Goal: Transaction & Acquisition: Purchase product/service

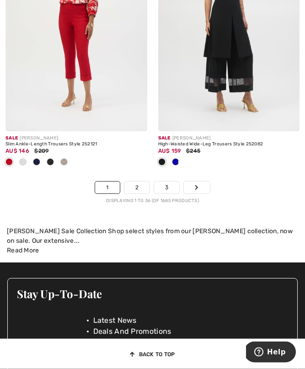
scroll to position [4772, 0]
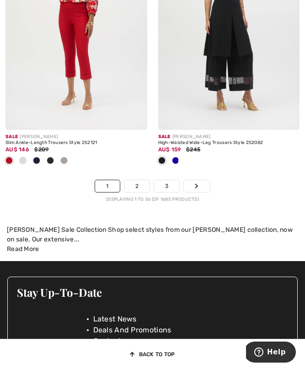
click at [146, 180] on link "2" at bounding box center [136, 186] width 25 height 12
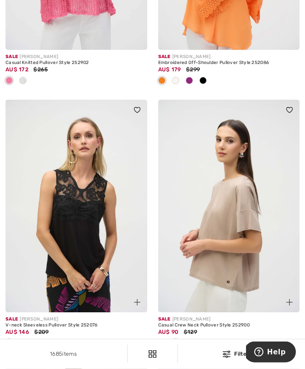
scroll to position [322, 0]
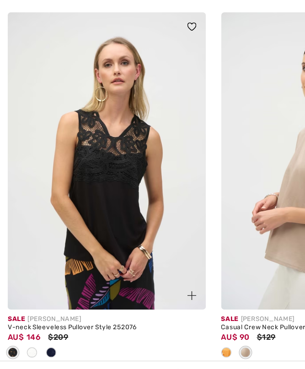
click at [92, 306] on div "Sale [PERSON_NAME]" at bounding box center [76, 309] width 142 height 7
click at [106, 199] on img at bounding box center [76, 196] width 142 height 212
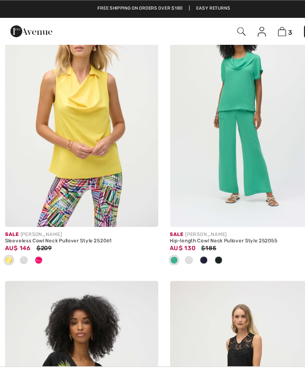
scroll to position [2044, 0]
click at [47, 208] on img at bounding box center [76, 104] width 142 height 212
click at [102, 161] on img at bounding box center [76, 104] width 142 height 212
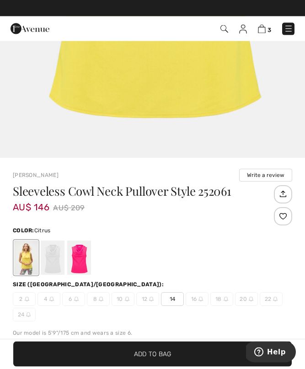
scroll to position [172, 0]
click at [84, 260] on div at bounding box center [79, 258] width 24 height 34
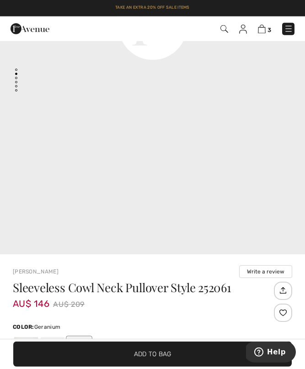
scroll to position [80, 0]
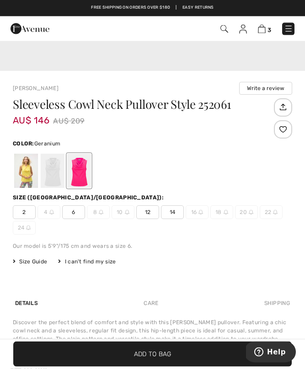
scroll to position [317, 0]
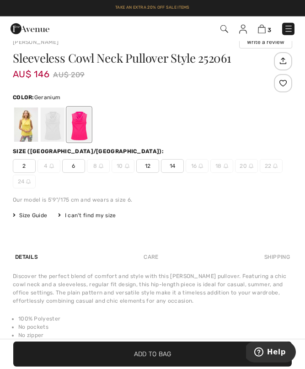
click at [154, 166] on span "12" at bounding box center [147, 166] width 23 height 14
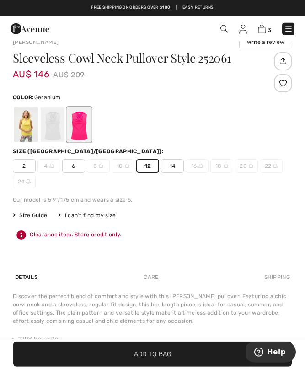
click at [57, 127] on div at bounding box center [53, 124] width 24 height 34
click at [155, 367] on span "✔ Added to Bag Add to Bag" at bounding box center [152, 354] width 279 height 25
click at [59, 126] on div at bounding box center [53, 124] width 24 height 34
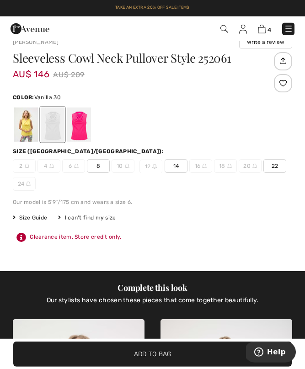
scroll to position [590, 0]
click at [29, 131] on div at bounding box center [26, 124] width 24 height 34
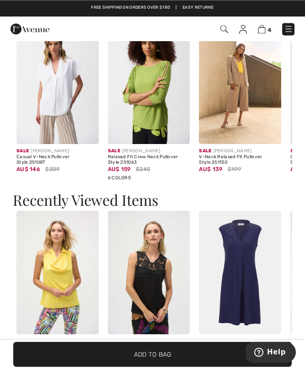
scroll to position [1244, 0]
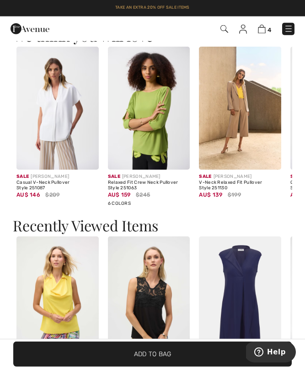
click at [56, 177] on div "Sale JOSEPH RIBKOFF" at bounding box center [57, 176] width 82 height 7
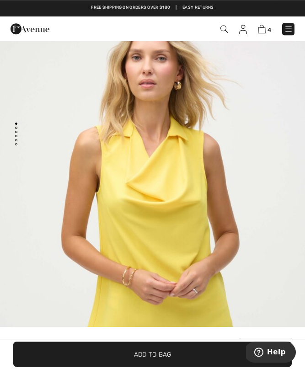
scroll to position [21, 0]
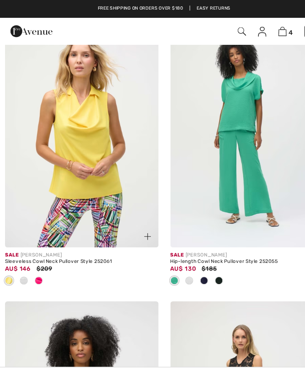
scroll to position [2026, 0]
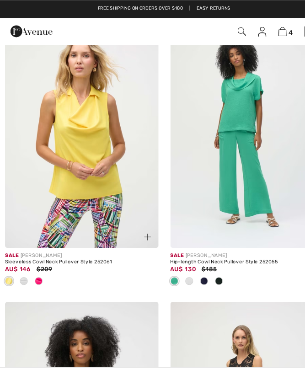
click at [223, 239] on div "Hip-length Cowl Neck Pullover Style 252055" at bounding box center [229, 241] width 142 height 5
click at [254, 182] on img at bounding box center [229, 122] width 142 height 212
click at [239, 144] on img at bounding box center [229, 122] width 142 height 212
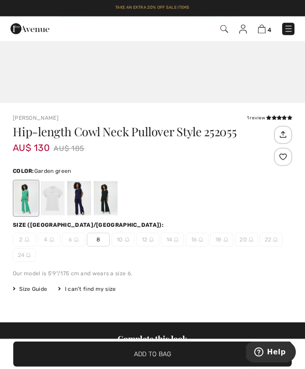
scroll to position [237, 0]
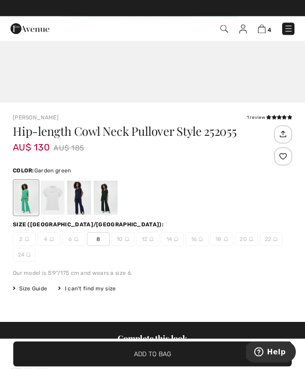
click at [60, 192] on div at bounding box center [53, 198] width 24 height 34
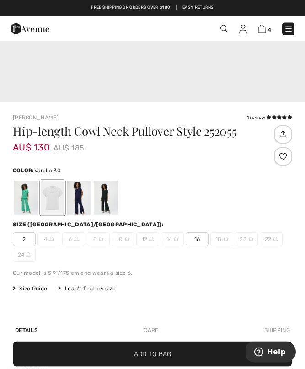
scroll to position [592, 0]
click at [84, 190] on div at bounding box center [79, 198] width 24 height 34
click at [109, 195] on div at bounding box center [106, 198] width 24 height 34
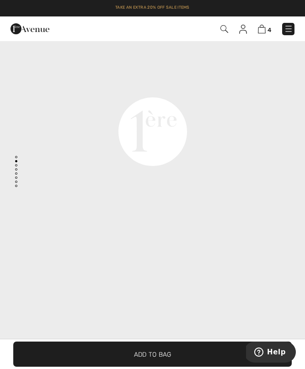
scroll to position [571, 0]
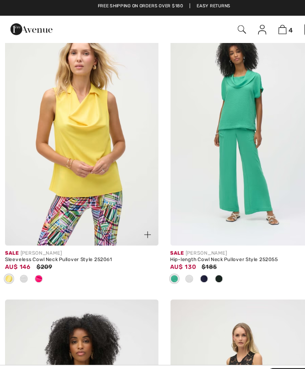
scroll to position [1997, 0]
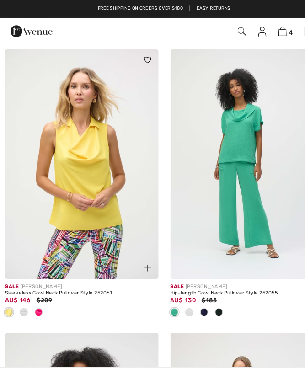
click at [90, 193] on img at bounding box center [76, 151] width 142 height 212
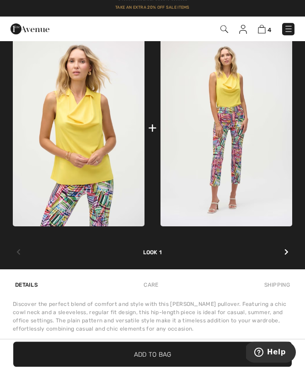
scroll to position [579, 0]
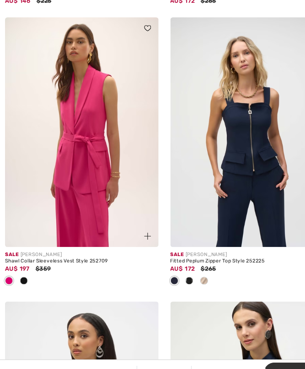
scroll to position [2529, 0]
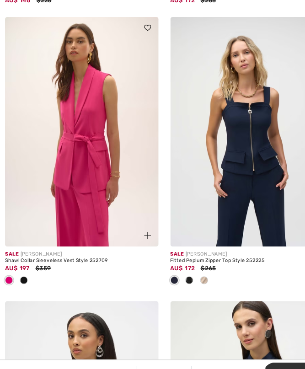
click at [225, 245] on div "Fitted Peplum Zipper Top Style 252225" at bounding box center [229, 247] width 142 height 5
click at [259, 216] on img at bounding box center [229, 128] width 142 height 212
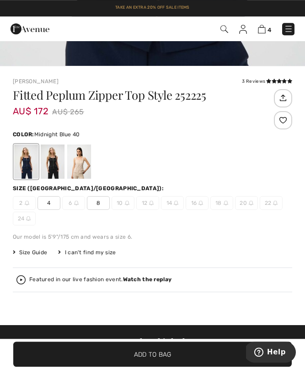
scroll to position [294, 0]
click at [58, 169] on div at bounding box center [53, 162] width 24 height 34
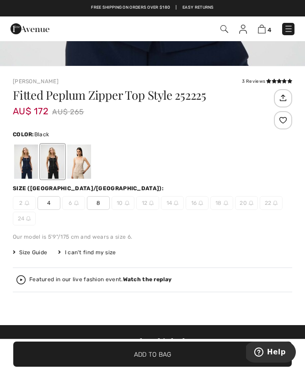
scroll to position [571, 0]
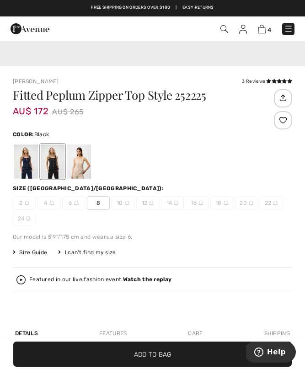
click at [83, 170] on div at bounding box center [79, 162] width 24 height 34
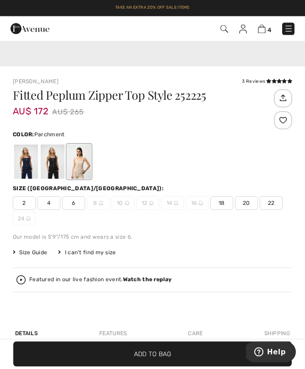
scroll to position [264, 0]
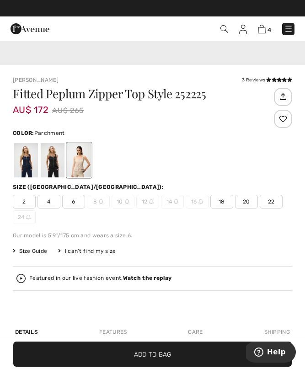
click at [56, 167] on div at bounding box center [53, 160] width 24 height 34
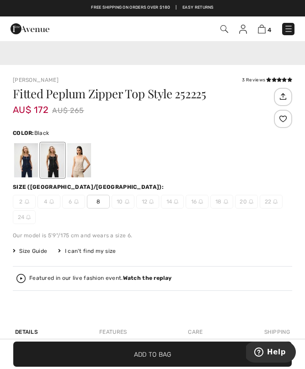
scroll to position [0, 0]
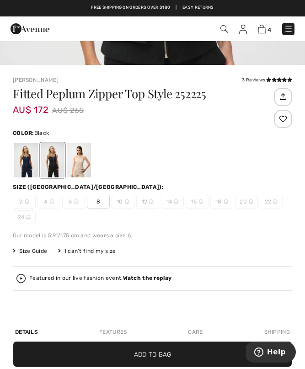
click at [86, 172] on div at bounding box center [79, 160] width 24 height 34
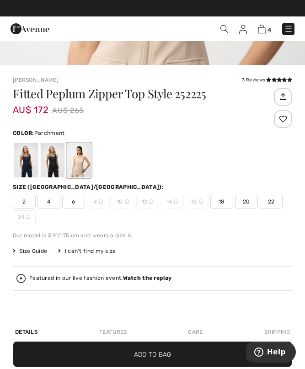
click at [28, 169] on div at bounding box center [26, 160] width 24 height 34
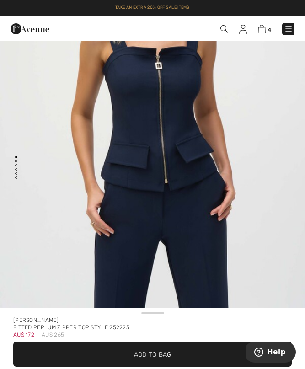
scroll to position [142, 0]
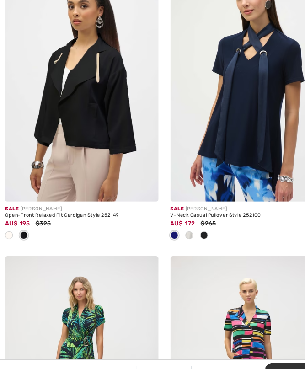
scroll to position [2834, 0]
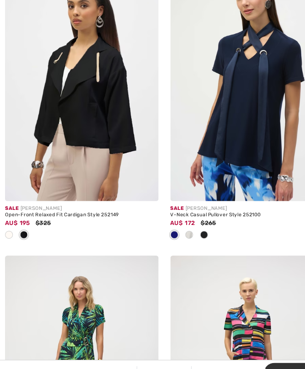
click at [251, 122] on img at bounding box center [229, 86] width 142 height 212
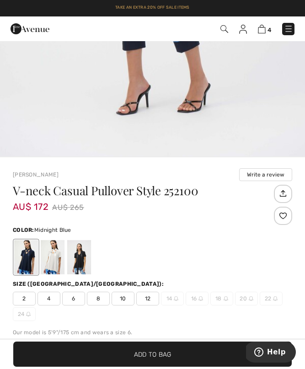
scroll to position [177, 0]
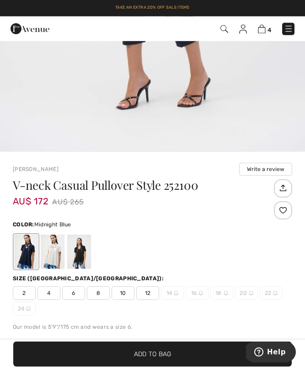
click at [59, 258] on div at bounding box center [53, 252] width 24 height 34
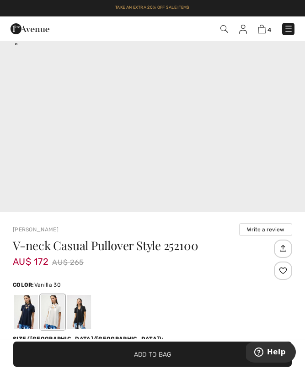
scroll to position [129, 0]
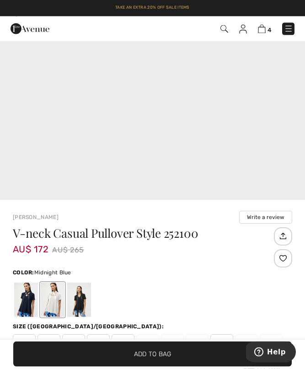
click at [33, 306] on div at bounding box center [26, 300] width 24 height 34
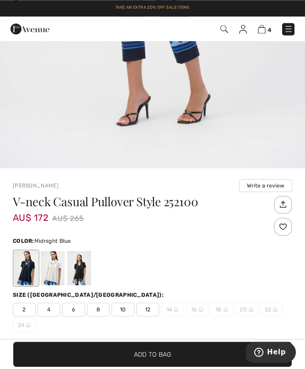
scroll to position [161, 0]
click at [84, 272] on div at bounding box center [79, 268] width 24 height 34
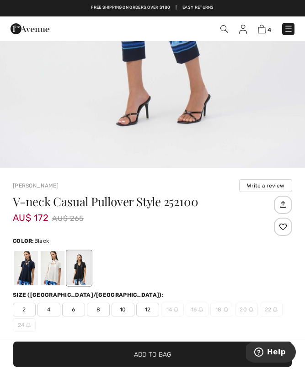
scroll to position [602, 0]
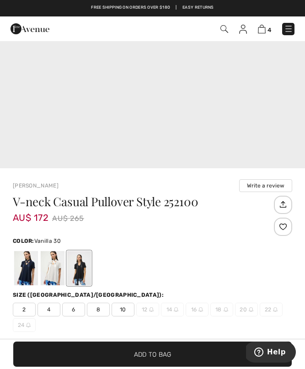
click at [56, 276] on div at bounding box center [53, 268] width 24 height 34
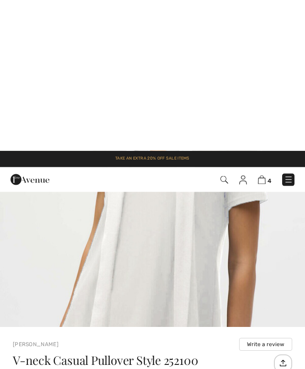
scroll to position [0, 0]
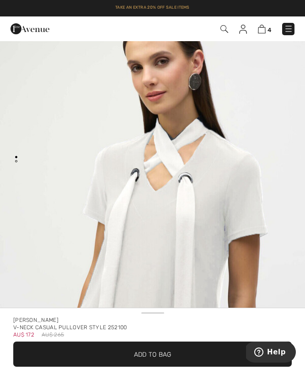
click at [274, 192] on img "1 / 1" at bounding box center [152, 244] width 305 height 457
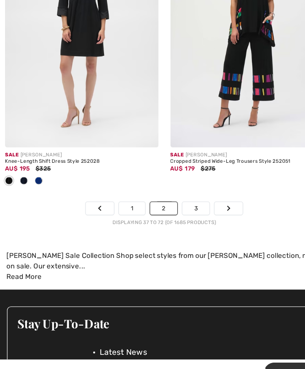
scroll to position [4811, 0]
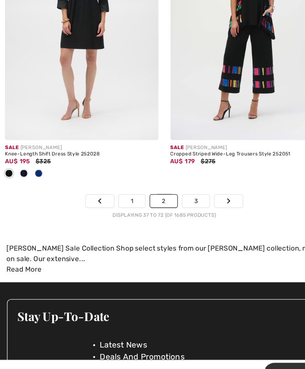
click at [193, 187] on link "3" at bounding box center [181, 192] width 25 height 12
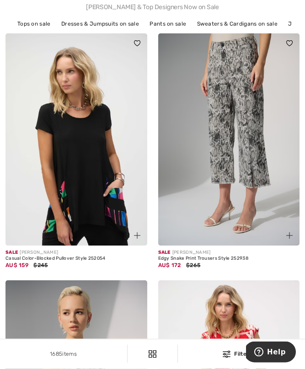
scroll to position [125, 0]
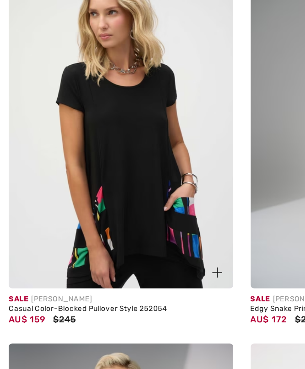
click at [110, 122] on img at bounding box center [76, 131] width 142 height 212
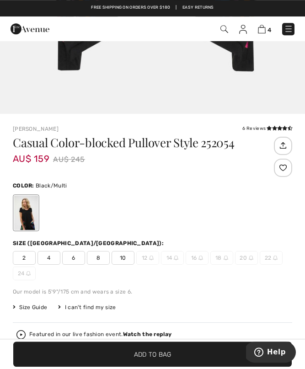
scroll to position [261, 0]
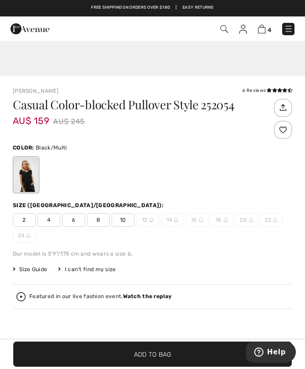
click at [126, 221] on span "10" at bounding box center [123, 220] width 23 height 14
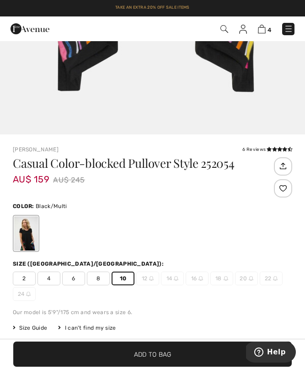
scroll to position [226, 0]
click at [268, 150] on icon at bounding box center [269, 148] width 5 height 5
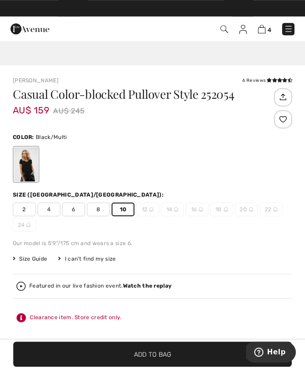
scroll to position [295, 0]
click at [150, 367] on span "✔ Added to Bag Add to Bag" at bounding box center [152, 354] width 279 height 25
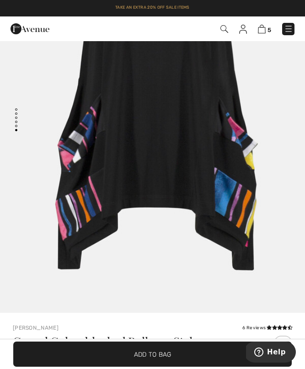
scroll to position [0, 0]
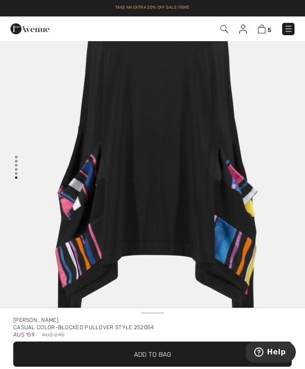
scroll to position [226, 0]
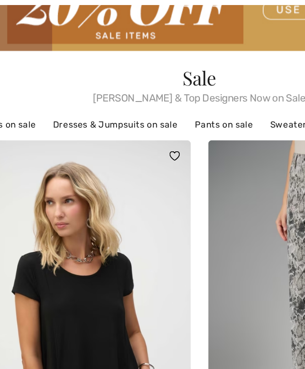
scroll to position [60, 0]
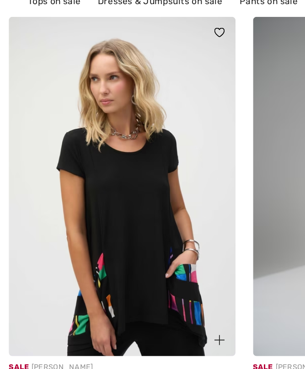
click at [87, 128] on img at bounding box center [76, 196] width 142 height 212
click at [91, 114] on img at bounding box center [76, 196] width 142 height 212
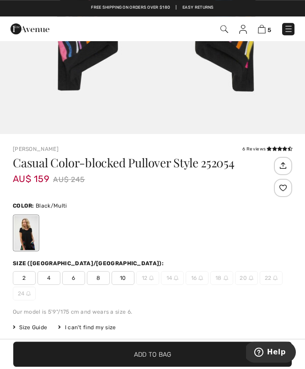
scroll to position [226, 0]
click at [264, 29] on img at bounding box center [262, 29] width 8 height 9
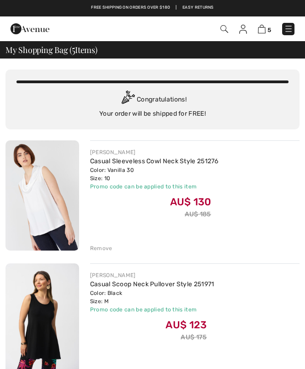
click at [54, 215] on img at bounding box center [42, 195] width 74 height 110
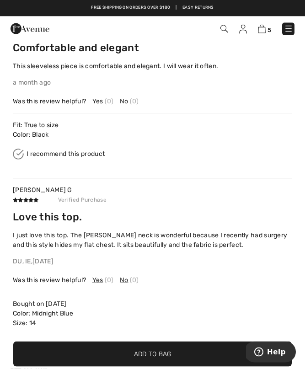
scroll to position [1687, 0]
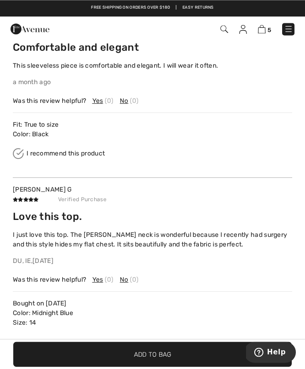
click at [286, 148] on div "I recommend this product" at bounding box center [152, 153] width 279 height 11
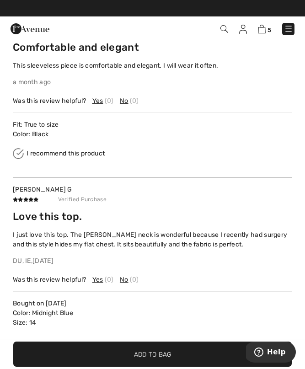
click at [286, 148] on div "I recommend this product" at bounding box center [152, 153] width 279 height 11
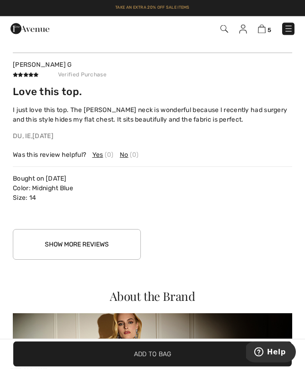
scroll to position [1811, 0]
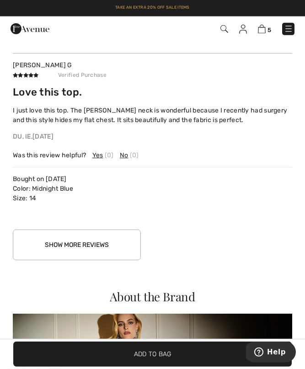
click at [111, 247] on button "Show More Reviews" at bounding box center [77, 245] width 128 height 31
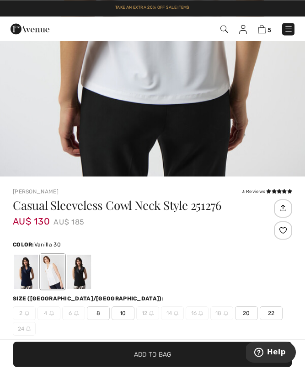
scroll to position [184, 0]
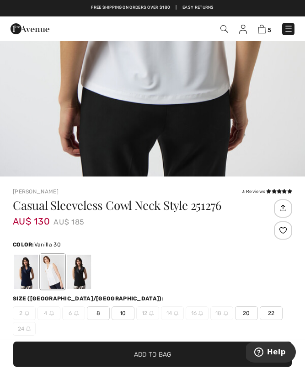
click at [86, 276] on div at bounding box center [79, 272] width 24 height 34
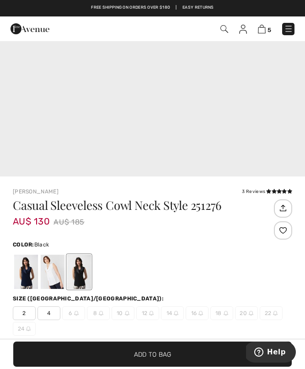
scroll to position [571, 0]
click at [30, 278] on div at bounding box center [26, 272] width 24 height 34
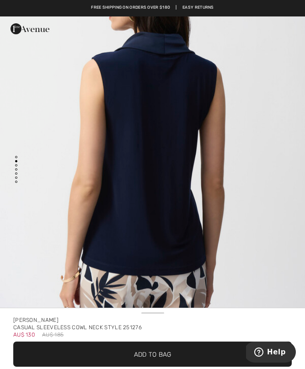
scroll to position [541, 0]
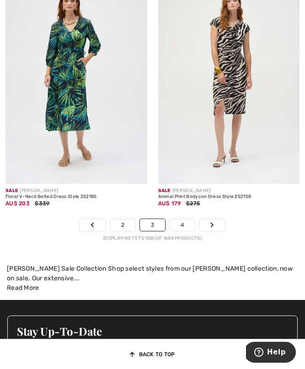
scroll to position [4673, 0]
click at [184, 219] on link "4" at bounding box center [182, 225] width 25 height 12
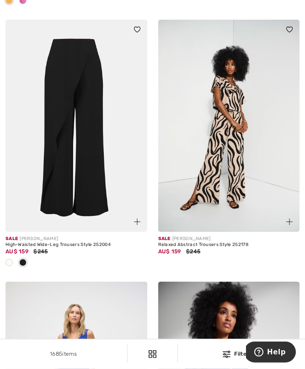
scroll to position [3560, 0]
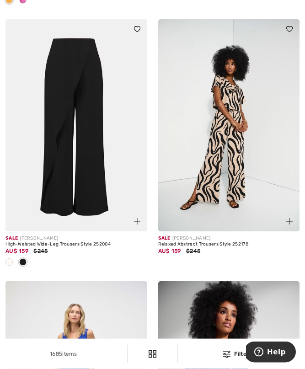
click at [98, 198] on img at bounding box center [76, 125] width 142 height 212
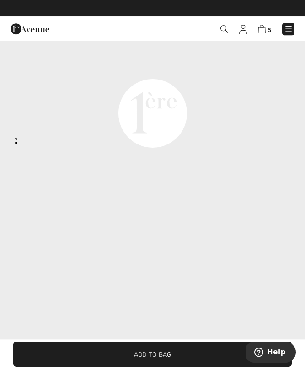
scroll to position [659, 0]
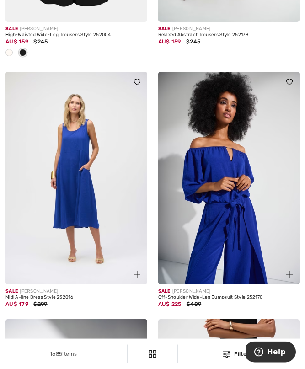
scroll to position [3771, 0]
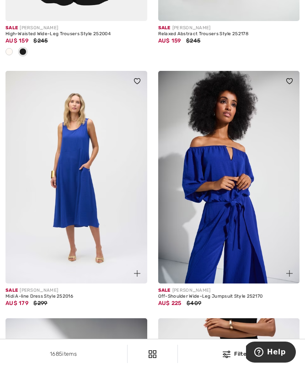
click at [61, 279] on img at bounding box center [76, 177] width 142 height 212
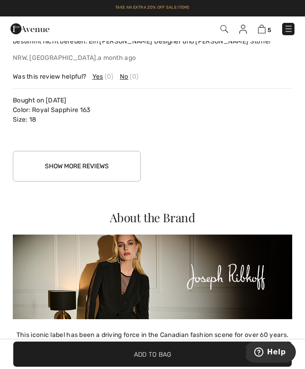
scroll to position [1650, 0]
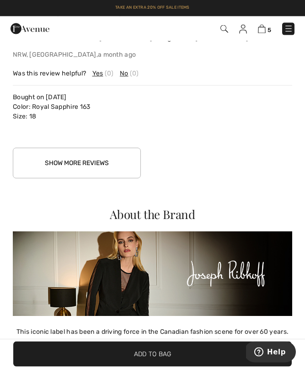
click at [107, 160] on button "Show More Reviews" at bounding box center [77, 163] width 128 height 31
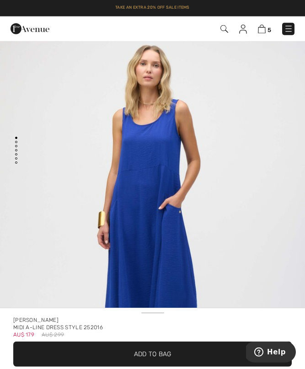
scroll to position [0, 0]
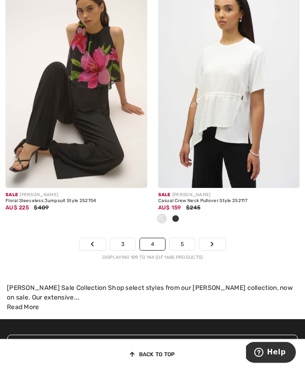
scroll to position [4608, 0]
click at [187, 241] on link "5" at bounding box center [182, 244] width 25 height 12
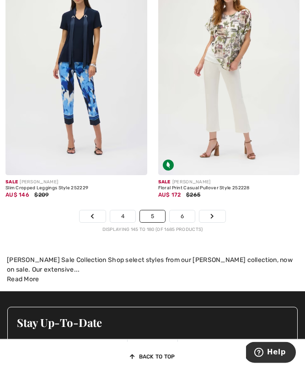
scroll to position [4601, 0]
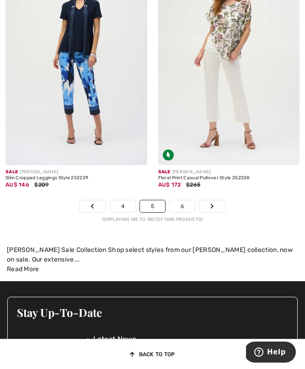
click at [188, 202] on link "6" at bounding box center [182, 206] width 25 height 12
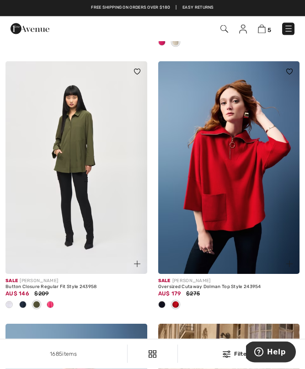
scroll to position [3759, 0]
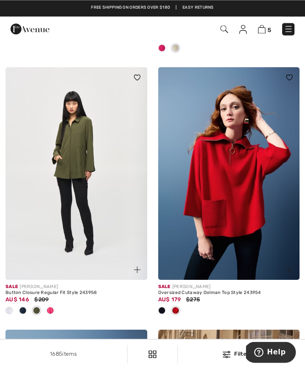
click at [257, 227] on img at bounding box center [229, 173] width 142 height 212
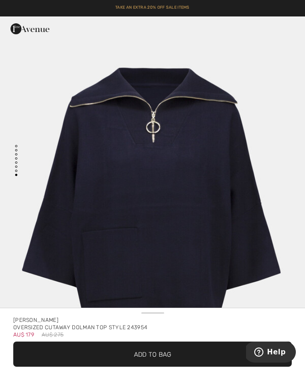
scroll to position [3236, 0]
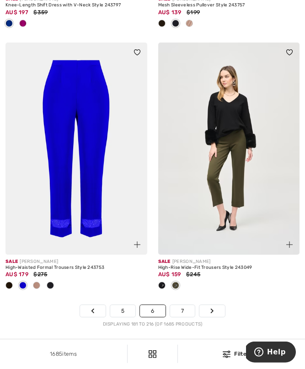
scroll to position [4595, 0]
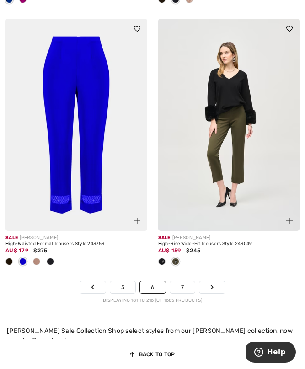
click at [190, 282] on link "7" at bounding box center [182, 287] width 25 height 12
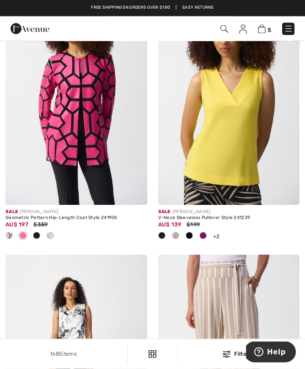
scroll to position [1177, 0]
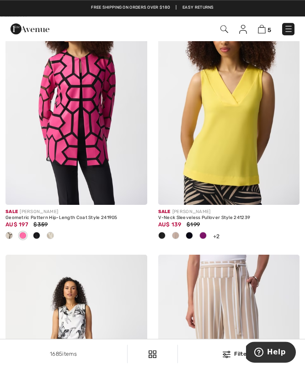
click at [247, 176] on img at bounding box center [229, 99] width 142 height 212
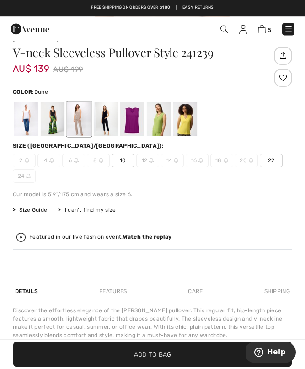
scroll to position [318, 0]
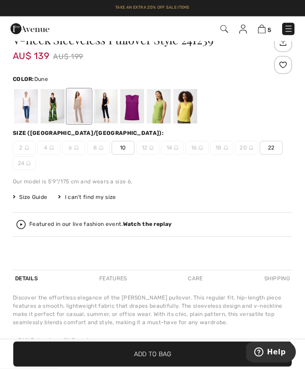
click at [188, 109] on div at bounding box center [185, 106] width 24 height 34
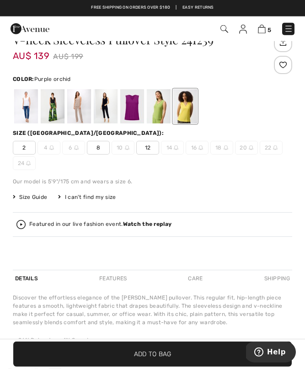
click at [138, 106] on div at bounding box center [132, 106] width 24 height 34
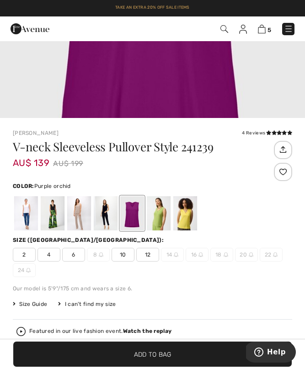
scroll to position [246, 0]
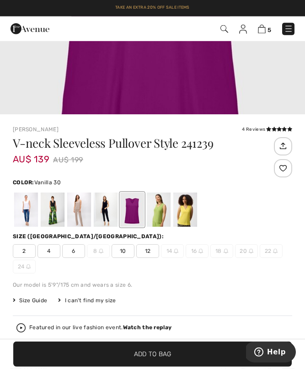
click at [33, 208] on div at bounding box center [26, 210] width 24 height 34
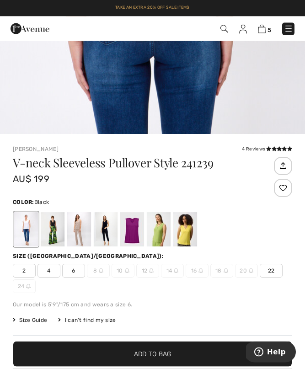
scroll to position [195, 0]
click at [59, 232] on div at bounding box center [53, 229] width 24 height 34
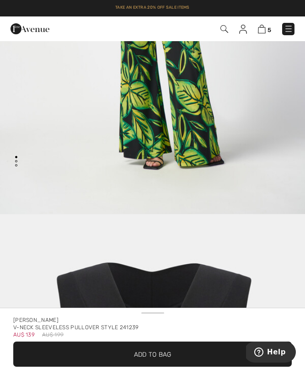
scroll to position [3530, 0]
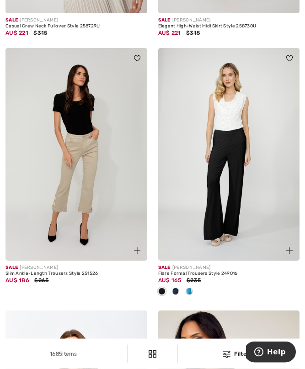
scroll to position [3824, 0]
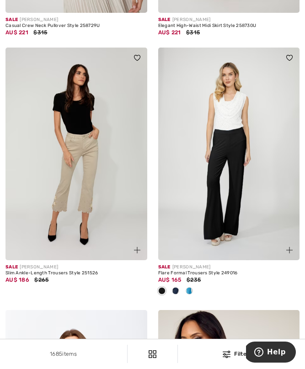
click at [227, 250] on img at bounding box center [229, 154] width 142 height 212
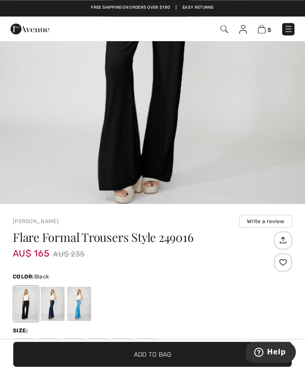
scroll to position [127, 0]
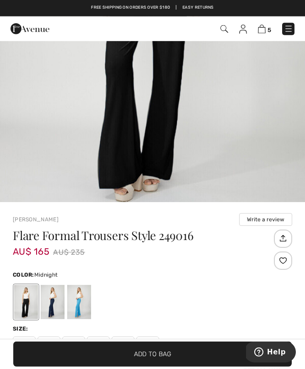
click at [59, 305] on div at bounding box center [53, 302] width 24 height 34
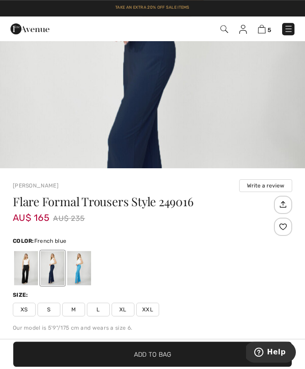
scroll to position [161, 0]
click at [80, 278] on div at bounding box center [79, 268] width 24 height 34
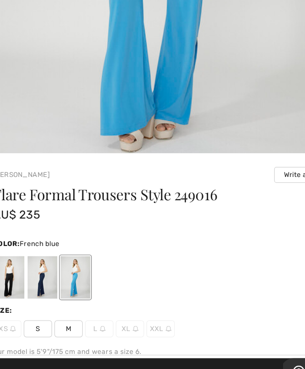
scroll to position [153, 0]
click at [14, 259] on div at bounding box center [26, 276] width 24 height 34
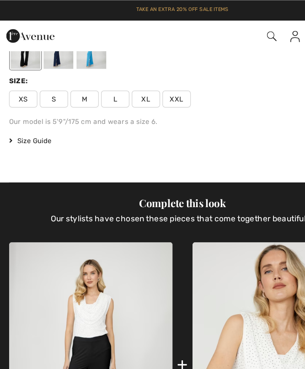
scroll to position [397, 0]
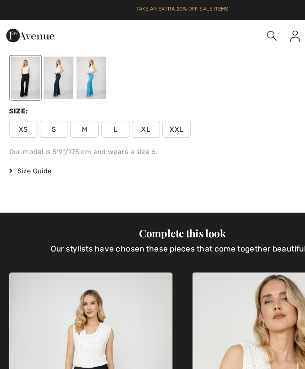
click at [95, 106] on span "L" at bounding box center [98, 104] width 23 height 14
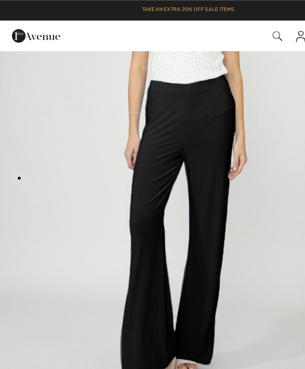
scroll to position [3, 0]
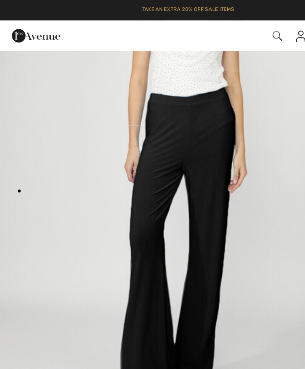
click at [179, 210] on img "1 / 1" at bounding box center [152, 128] width 305 height 458
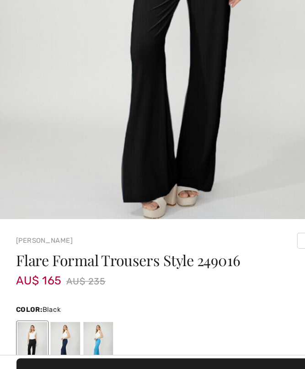
scroll to position [100, 0]
click at [84, 312] on div at bounding box center [79, 329] width 24 height 34
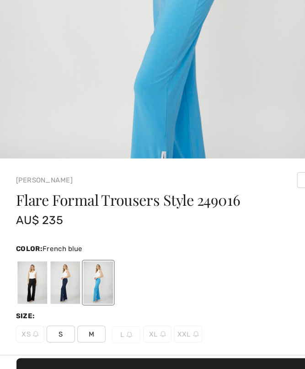
scroll to position [180, 0]
click at [55, 263] on div at bounding box center [53, 280] width 24 height 34
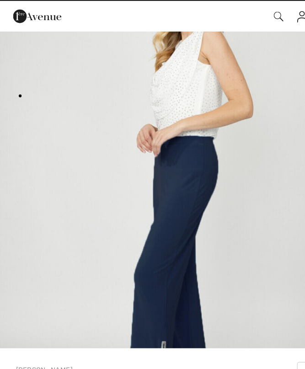
scroll to position [58, 0]
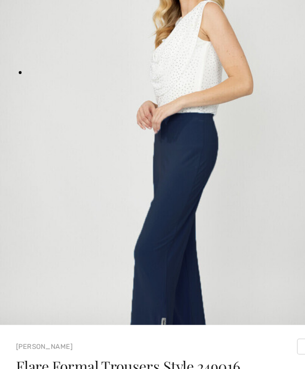
click at [208, 206] on img "1 / 1" at bounding box center [152, 188] width 305 height 458
click at [207, 209] on img at bounding box center [152, 147] width 305 height 458
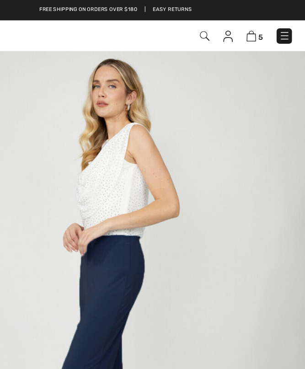
click at [258, 31] on img at bounding box center [262, 29] width 8 height 9
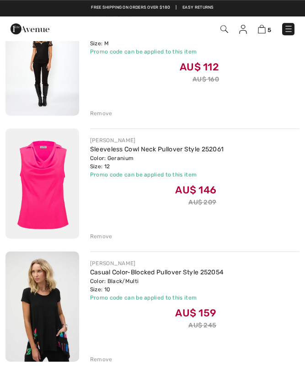
scroll to position [381, 0]
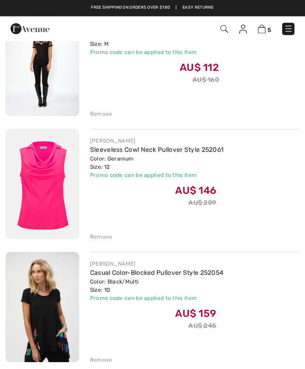
click at [100, 234] on div "Remove" at bounding box center [101, 237] width 22 height 8
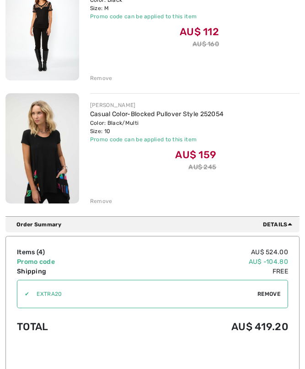
scroll to position [417, 0]
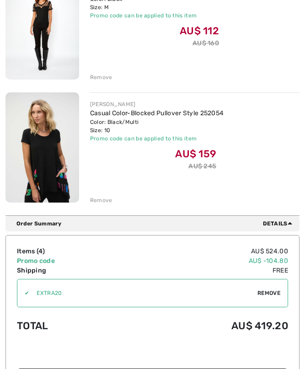
click at [100, 203] on div "Remove" at bounding box center [101, 200] width 22 height 8
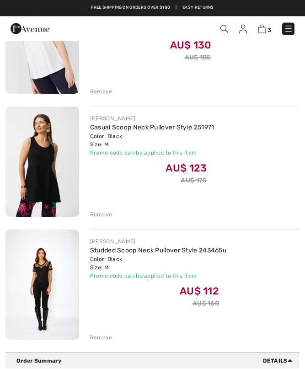
scroll to position [125, 0]
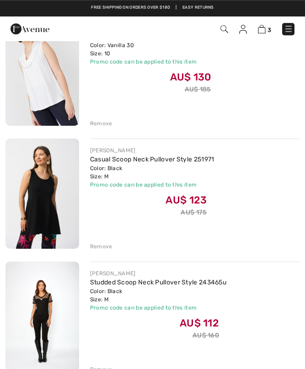
click at [46, 93] on img at bounding box center [42, 71] width 74 height 110
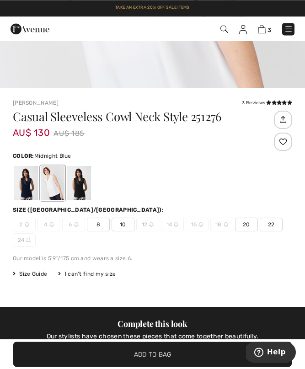
scroll to position [241, 0]
click at [27, 187] on div at bounding box center [26, 183] width 24 height 34
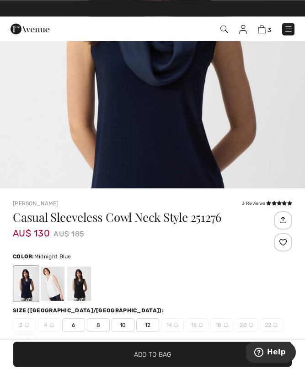
scroll to position [196, 0]
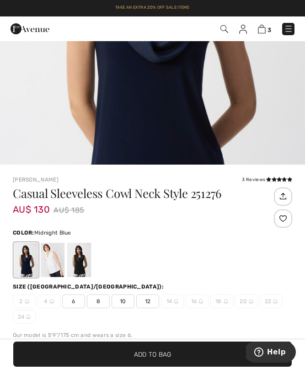
click at [84, 265] on div at bounding box center [79, 260] width 24 height 34
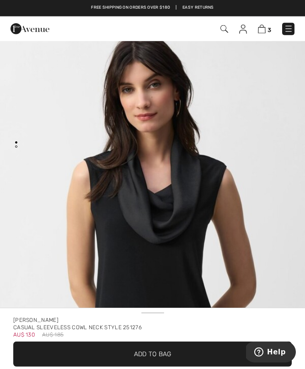
scroll to position [0, 0]
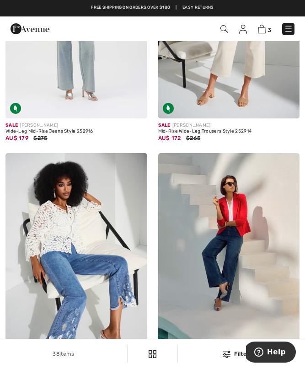
scroll to position [2328, 0]
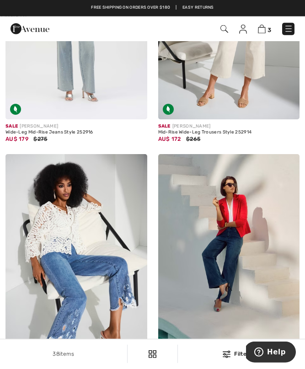
click at [56, 125] on div "Sale [PERSON_NAME]" at bounding box center [76, 126] width 142 height 7
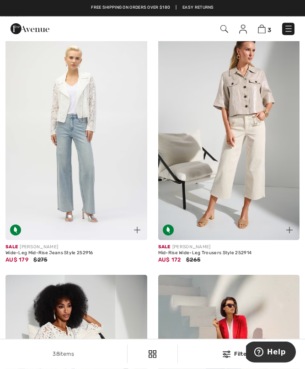
scroll to position [2207, 0]
click at [87, 126] on img at bounding box center [76, 133] width 142 height 212
click at [84, 116] on img at bounding box center [76, 133] width 142 height 212
click at [88, 117] on img at bounding box center [76, 133] width 142 height 212
click at [86, 121] on img at bounding box center [76, 133] width 142 height 212
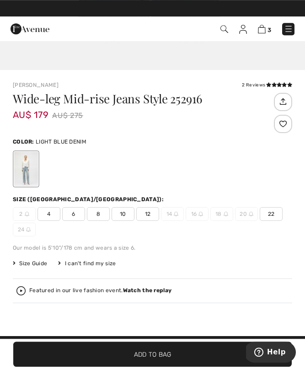
scroll to position [290, 0]
click at [156, 213] on span "12" at bounding box center [147, 214] width 23 height 14
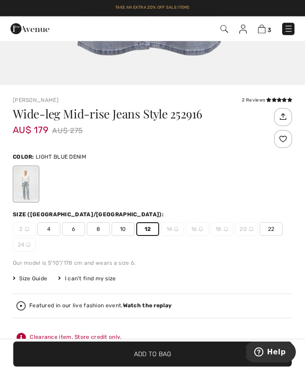
scroll to position [245, 0]
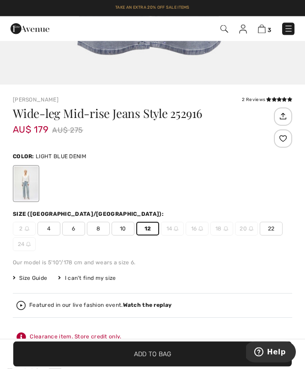
click at [278, 102] on icon at bounding box center [279, 99] width 5 height 5
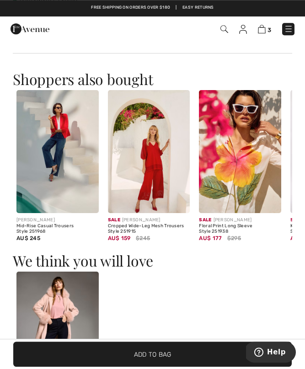
scroll to position [1057, 0]
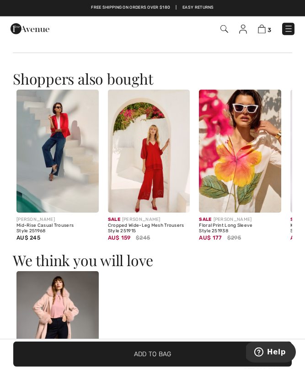
click at [151, 359] on span "Add to Bag" at bounding box center [153, 354] width 38 height 10
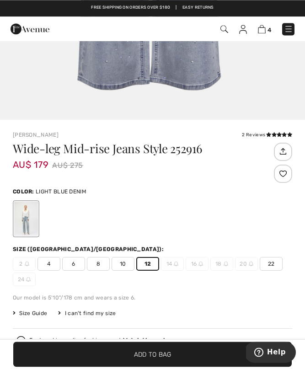
scroll to position [240, 0]
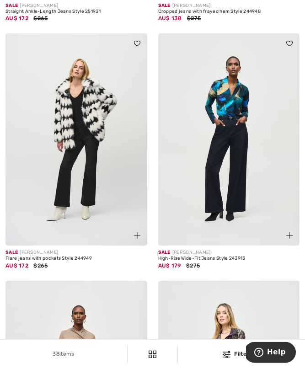
scroll to position [4077, 0]
click at [230, 251] on div "Sale [PERSON_NAME]" at bounding box center [229, 252] width 142 height 7
click at [210, 252] on div "Sale [PERSON_NAME]" at bounding box center [229, 252] width 142 height 7
click at [256, 208] on img at bounding box center [229, 139] width 142 height 212
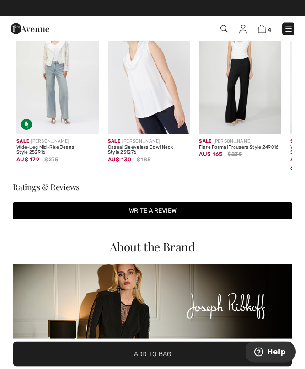
scroll to position [949, 0]
click at [73, 187] on h3 "Ratings & Reviews" at bounding box center [152, 187] width 279 height 8
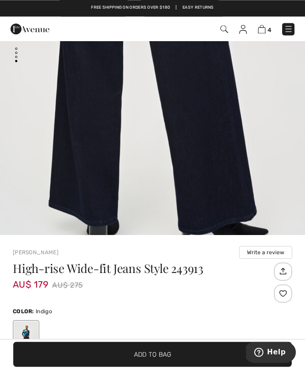
scroll to position [0, 0]
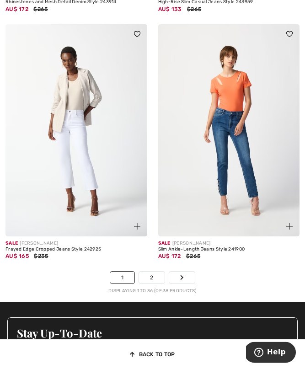
scroll to position [4586, 0]
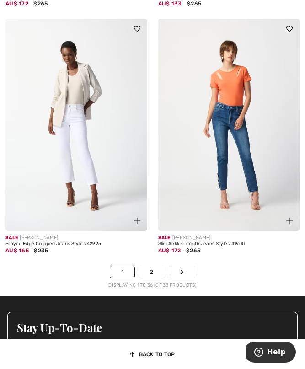
click at [185, 266] on link "Next" at bounding box center [182, 272] width 26 height 12
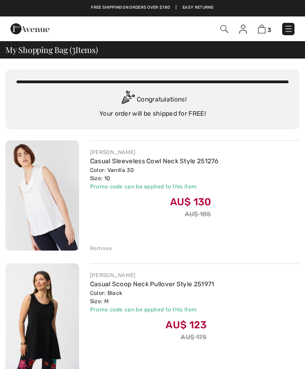
click at [226, 29] on img at bounding box center [224, 29] width 8 height 8
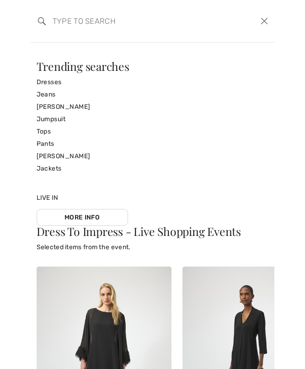
click at [60, 33] on input "search" at bounding box center [128, 20] width 165 height 27
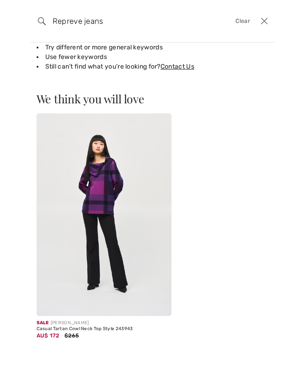
scroll to position [52, 0]
type input "Repreve jeans"
click at [264, 22] on button "Close" at bounding box center [263, 21] width 13 height 14
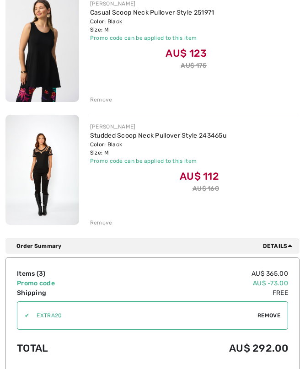
scroll to position [286, 0]
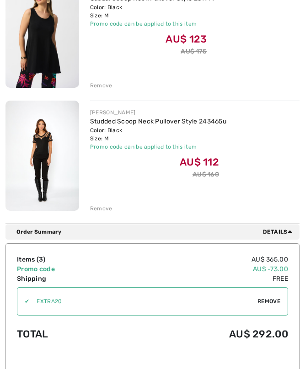
click at [305, 132] on div "You are only AU$ 0.00 away from FREE SHIPPING! Continue Shopping > Congratulati…" at bounding box center [152, 180] width 305 height 815
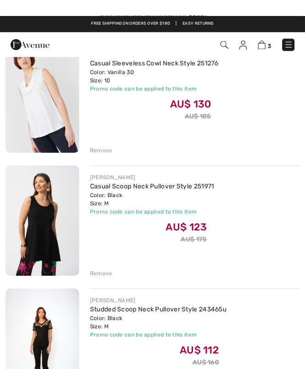
scroll to position [97, 0]
